Goal: Task Accomplishment & Management: Manage account settings

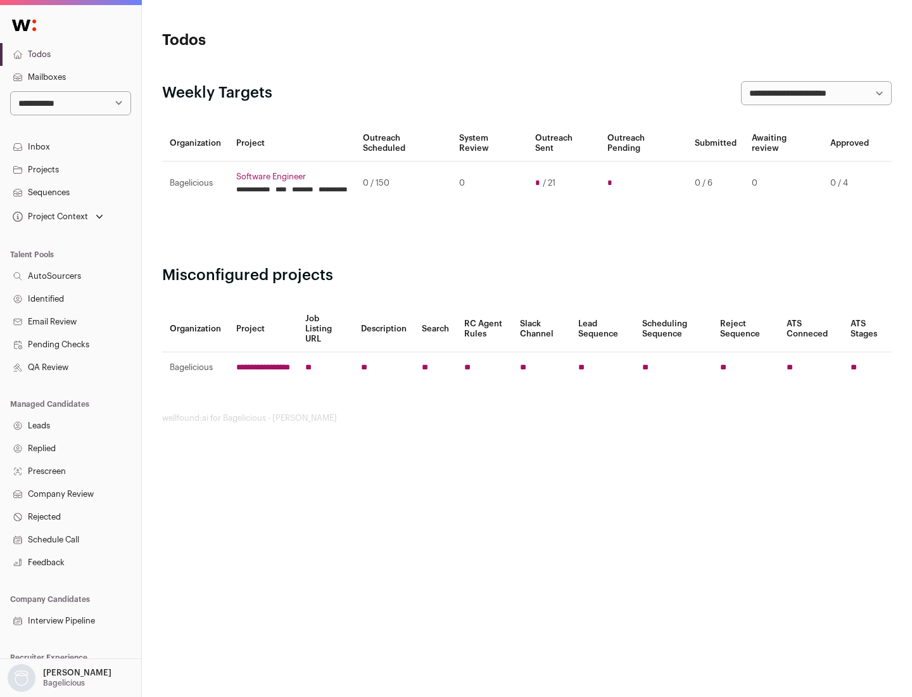
click at [70, 169] on link "Projects" at bounding box center [70, 169] width 141 height 23
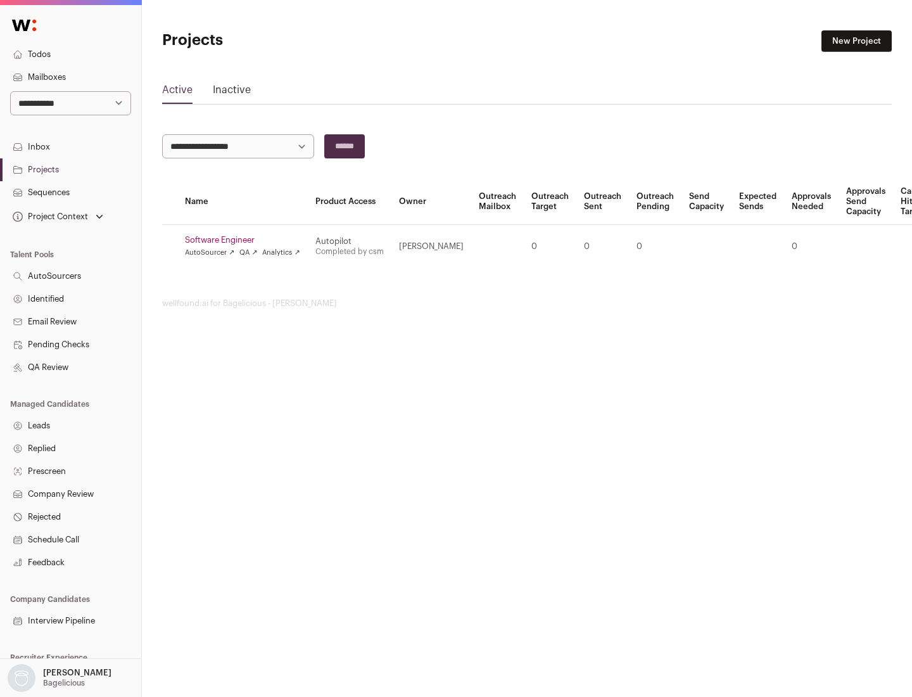
click at [246, 240] on link "Software Engineer" at bounding box center [242, 240] width 115 height 10
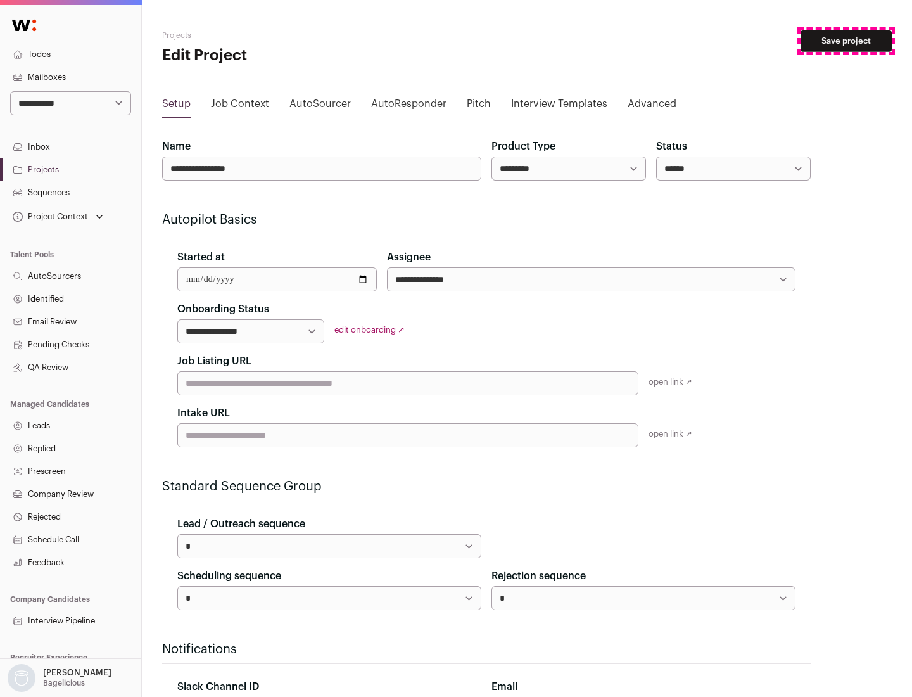
click at [846, 41] on button "Save project" at bounding box center [846, 41] width 91 height 22
